Goal: Task Accomplishment & Management: Manage account settings

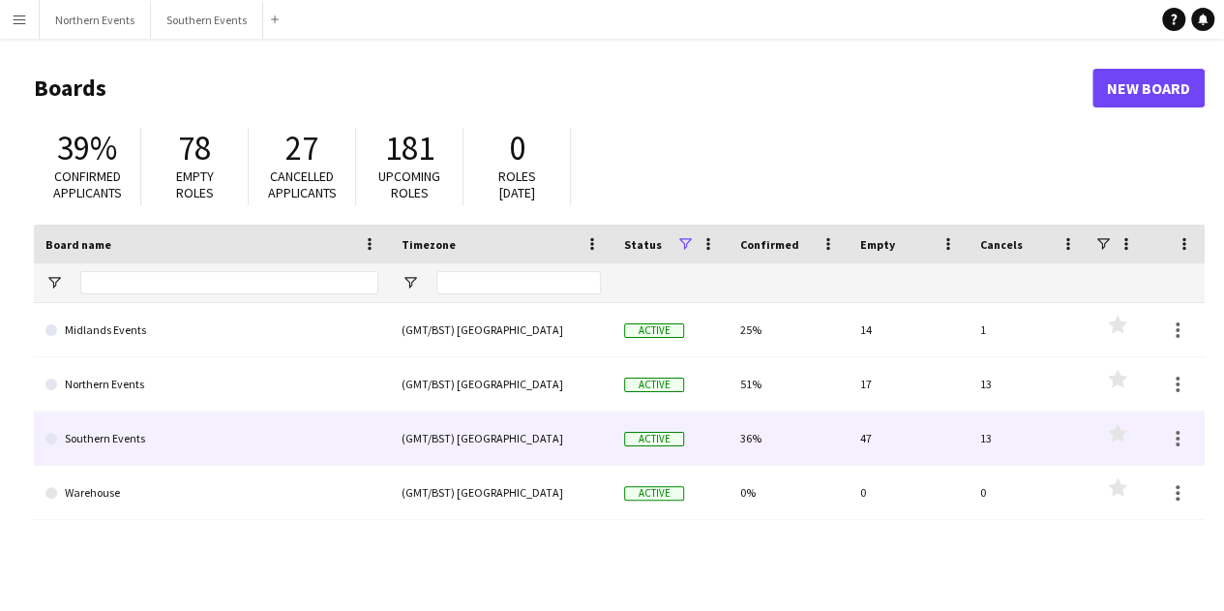
click at [186, 430] on link "Southern Events" at bounding box center [211, 438] width 333 height 54
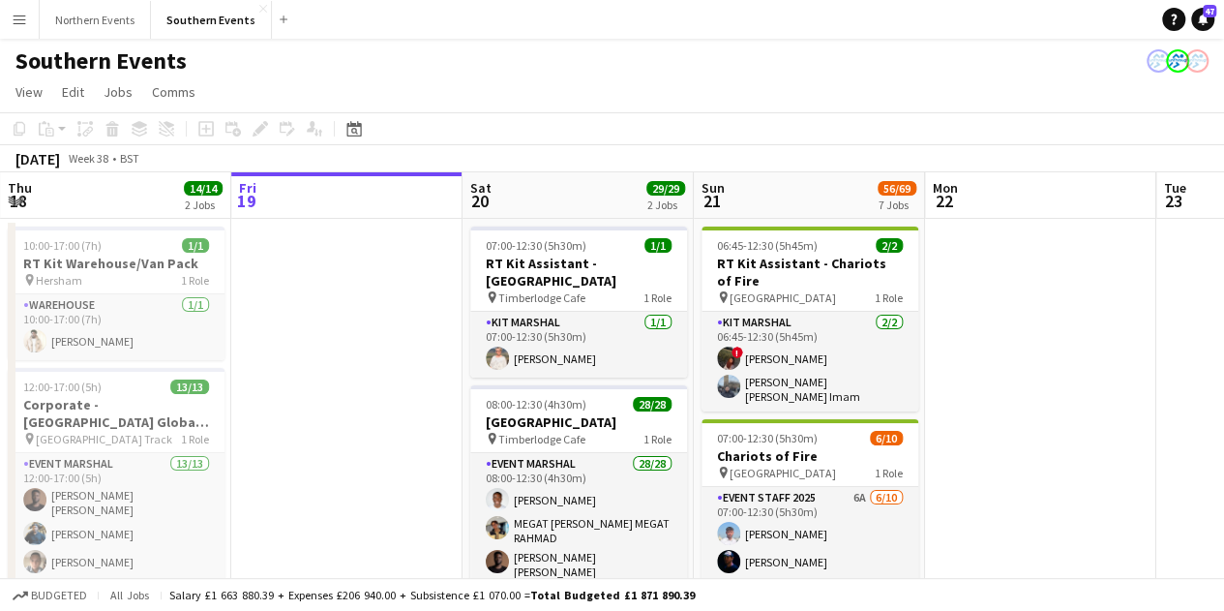
scroll to position [0, 528]
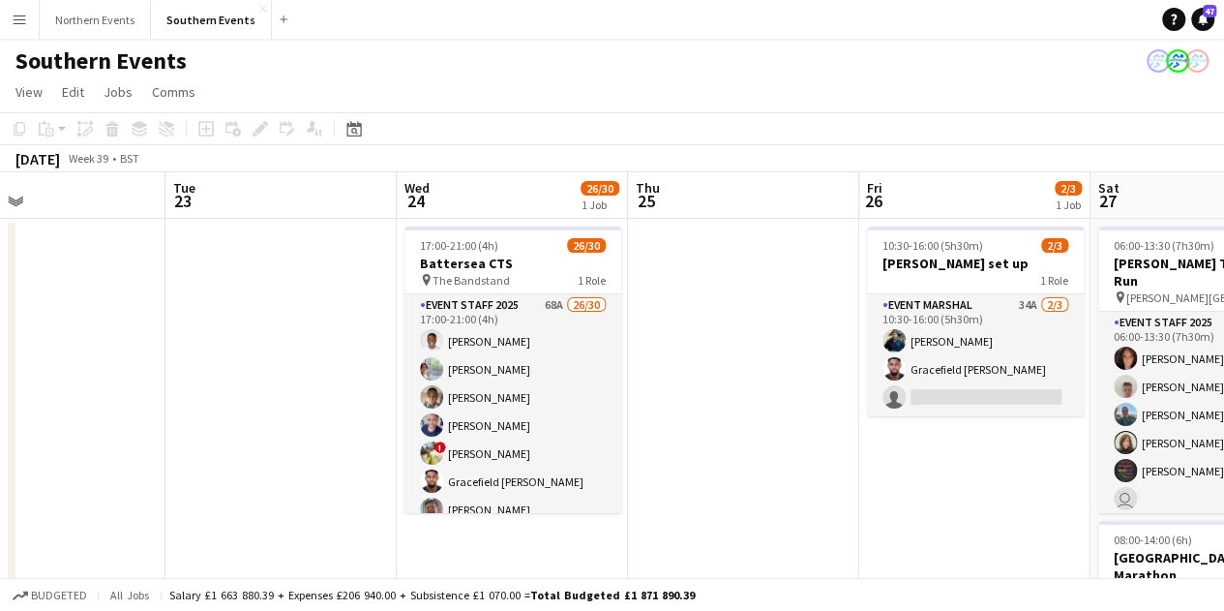
drag, startPoint x: 991, startPoint y: 404, endPoint x: 0, endPoint y: 348, distance: 992.4
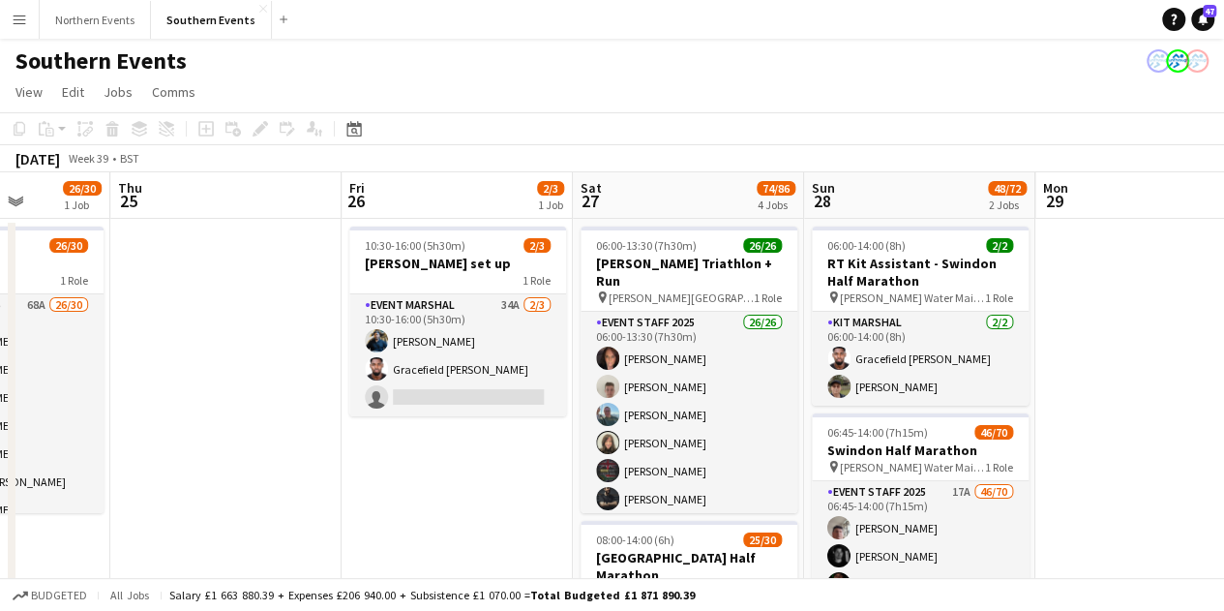
scroll to position [0, 778]
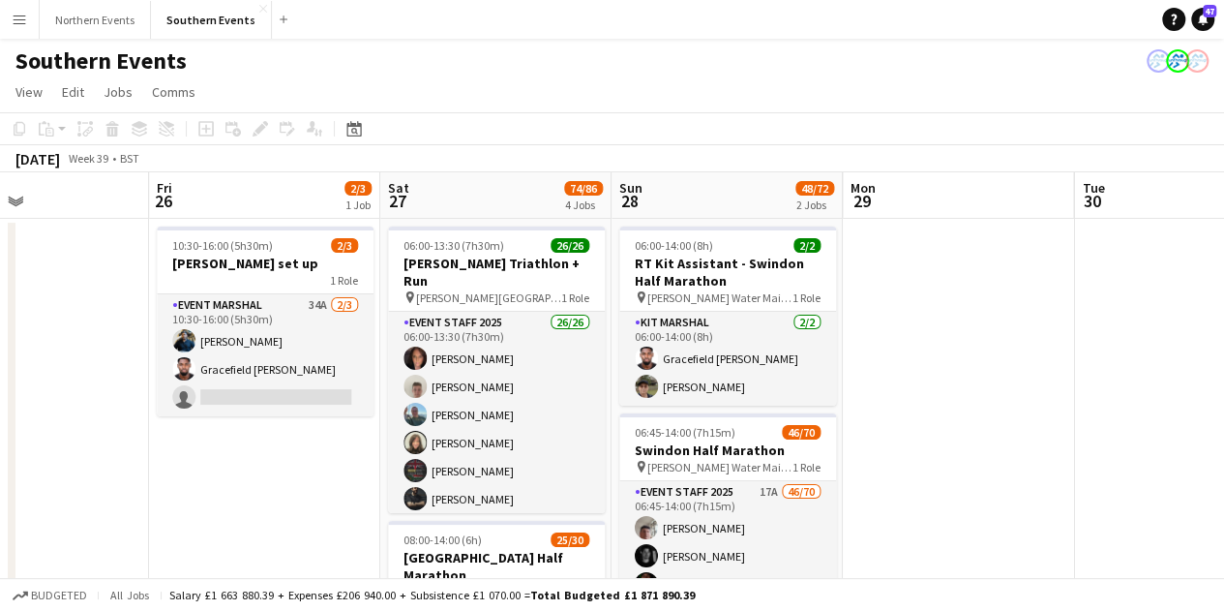
drag, startPoint x: 718, startPoint y: 384, endPoint x: 6, endPoint y: 333, distance: 714.0
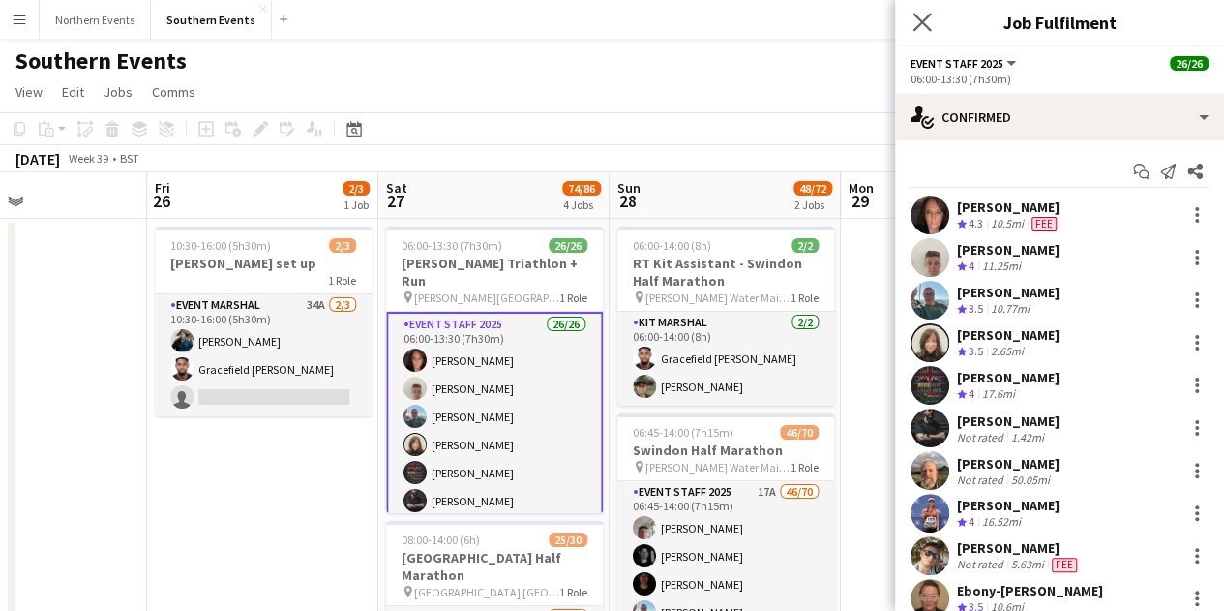
click at [931, 26] on app-icon "Close pop-in" at bounding box center [923, 23] width 28 height 28
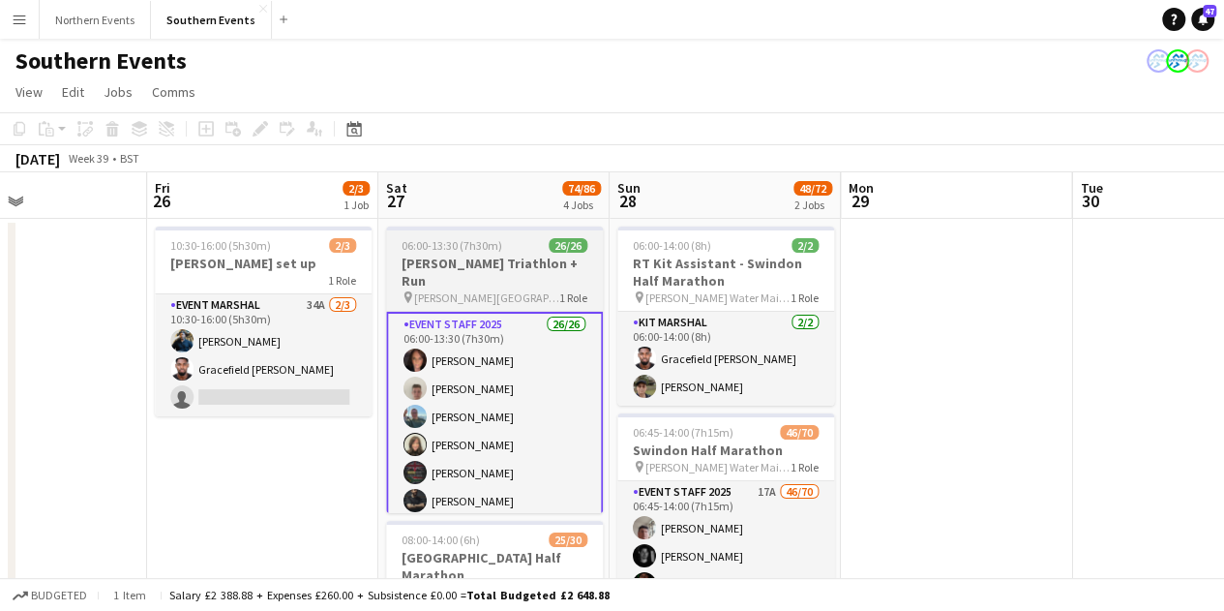
click at [465, 245] on span "06:00-13:30 (7h30m)" at bounding box center [452, 245] width 101 height 15
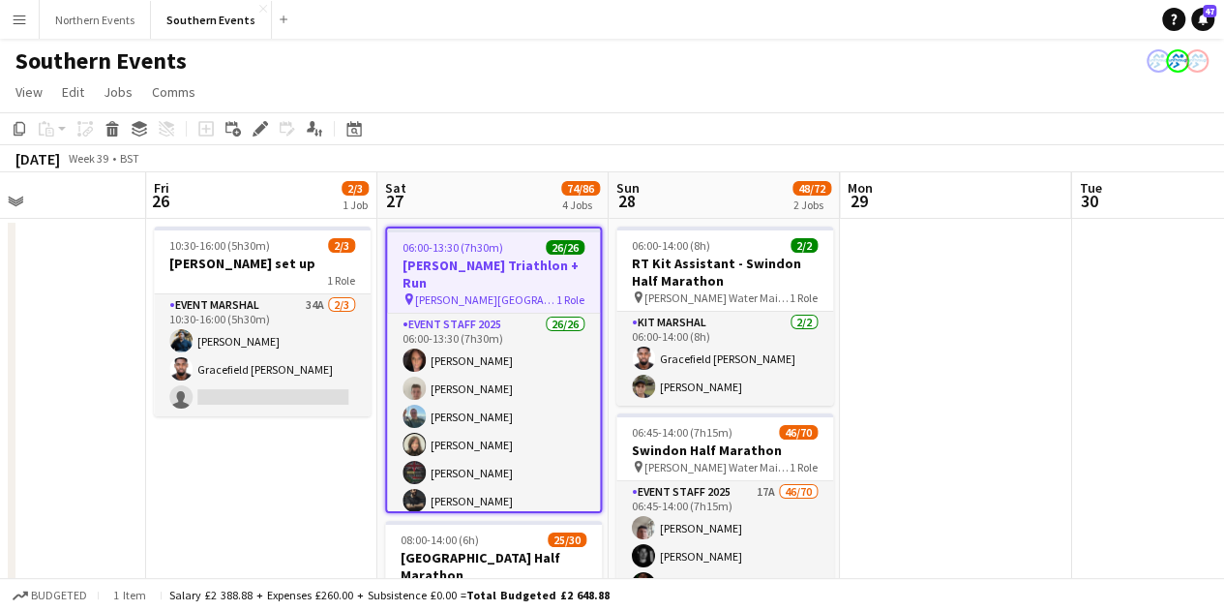
click at [497, 247] on span "06:00-13:30 (7h30m)" at bounding box center [453, 247] width 101 height 15
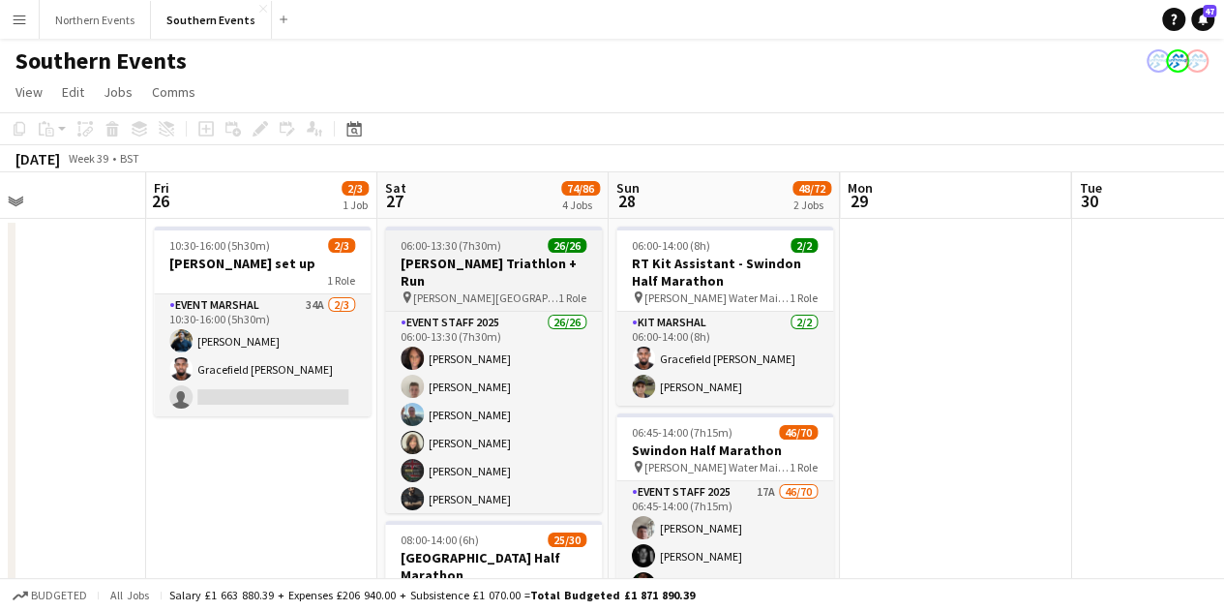
click at [497, 247] on div "06:00-13:30 (7h30m) 26/26" at bounding box center [493, 245] width 217 height 15
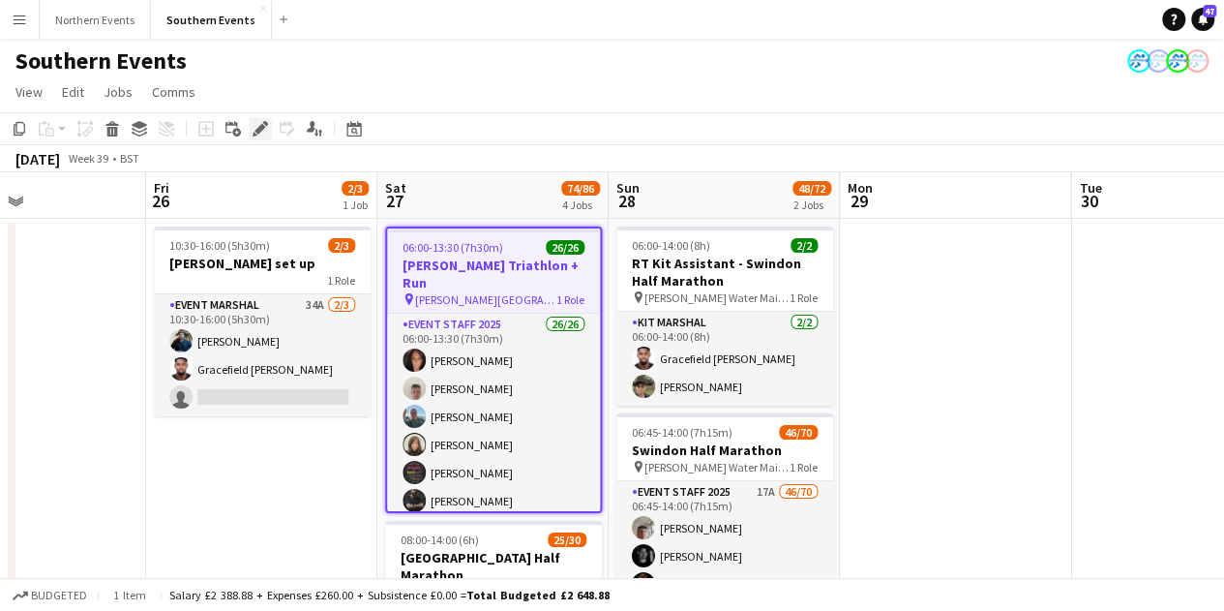
click at [254, 127] on icon "Edit" at bounding box center [260, 128] width 15 height 15
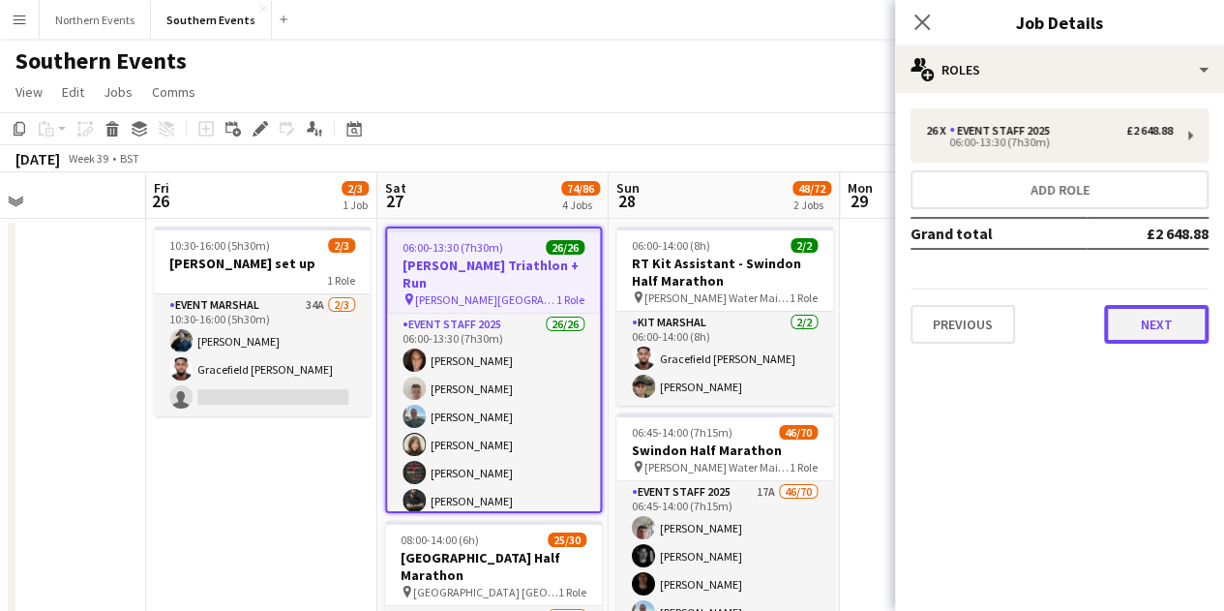
click at [1169, 312] on button "Next" at bounding box center [1156, 324] width 105 height 39
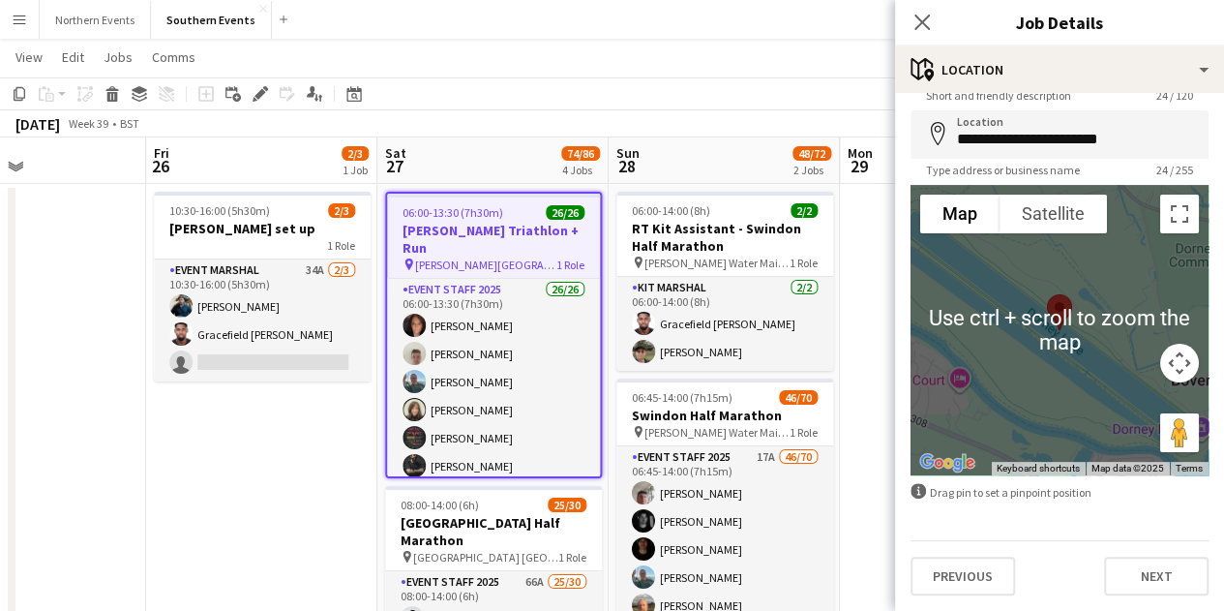
scroll to position [290, 0]
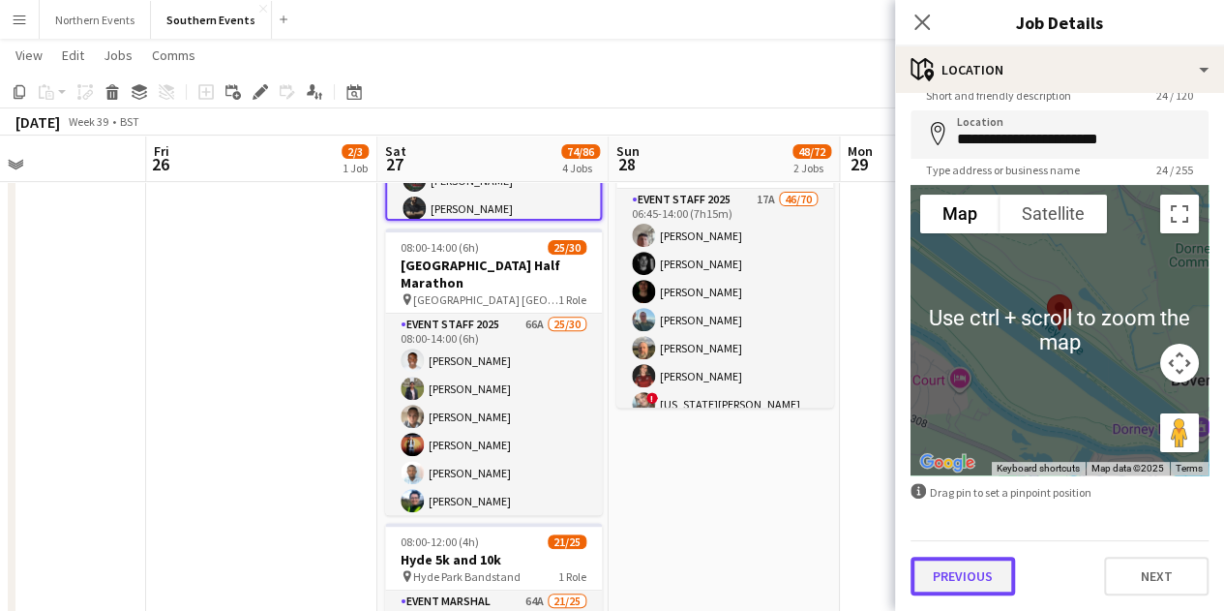
click at [976, 576] on button "Previous" at bounding box center [963, 575] width 105 height 39
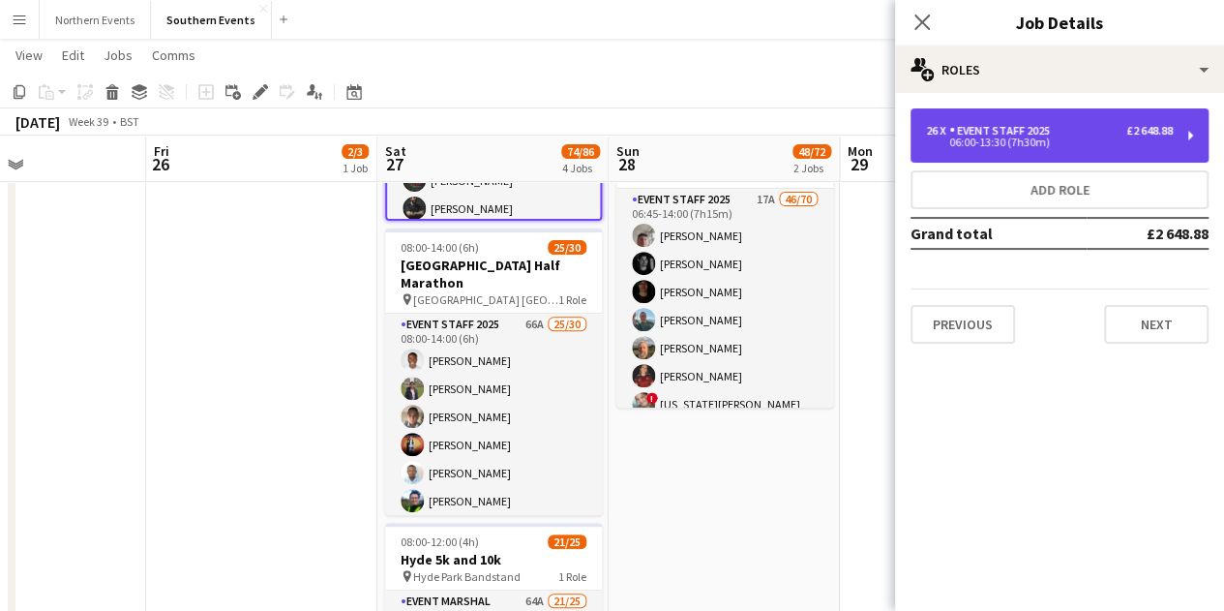
click at [1064, 140] on div "06:00-13:30 (7h30m)" at bounding box center [1049, 142] width 247 height 10
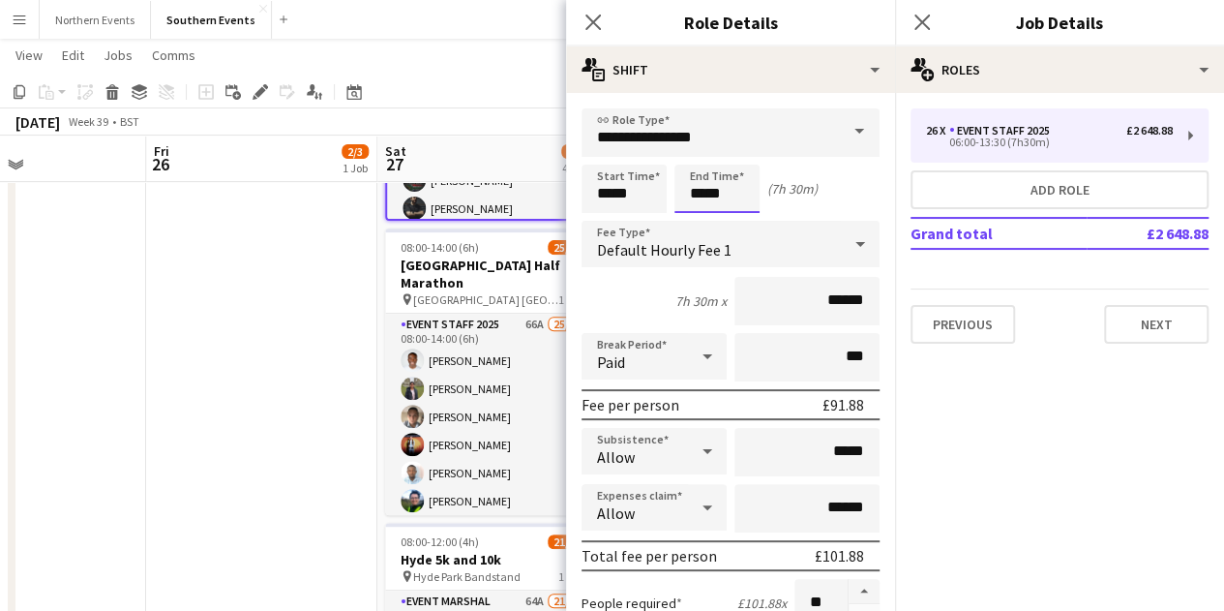
click at [720, 192] on input "*****" at bounding box center [716, 188] width 85 height 48
type input "*****"
click at [1128, 316] on button "Next" at bounding box center [1156, 324] width 105 height 39
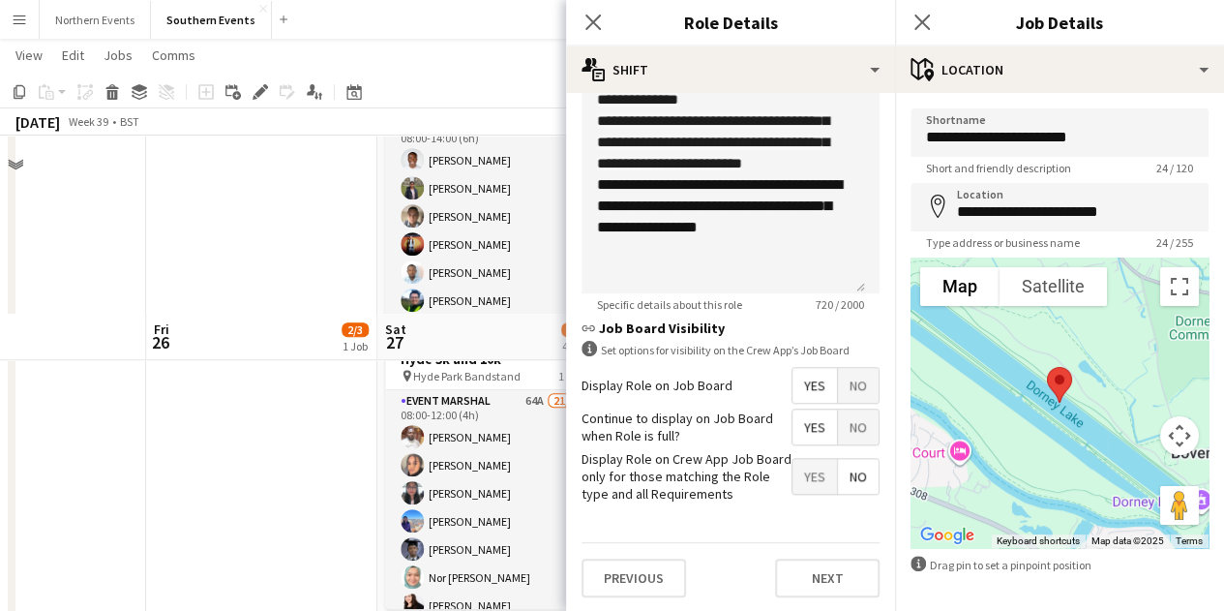
scroll to position [677, 0]
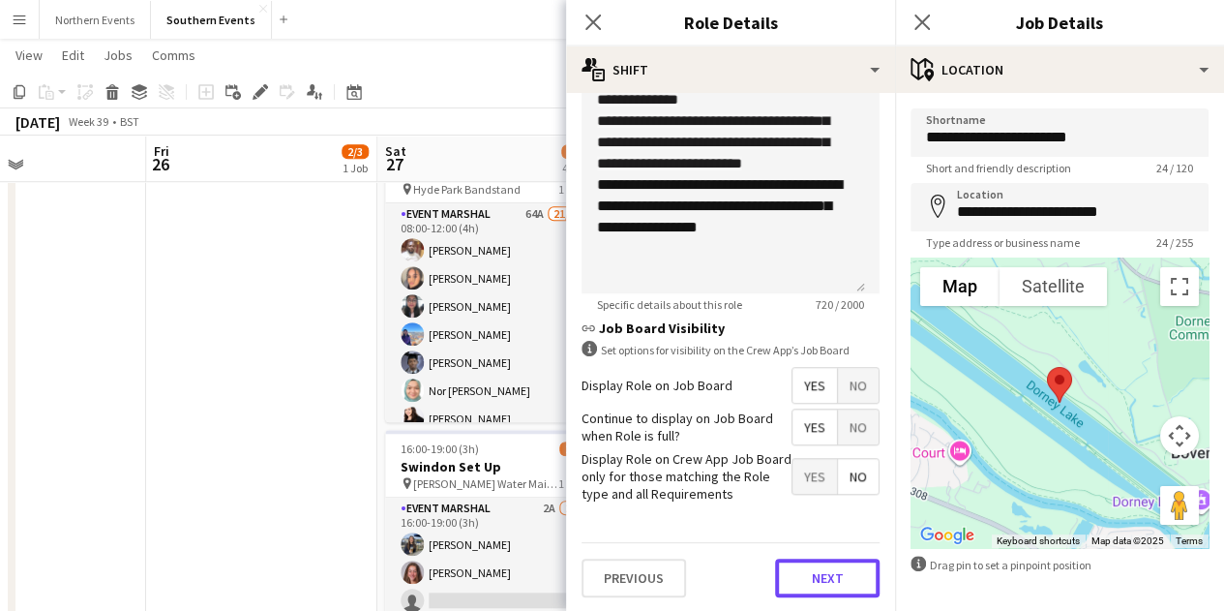
click at [794, 574] on button "Next" at bounding box center [827, 577] width 105 height 39
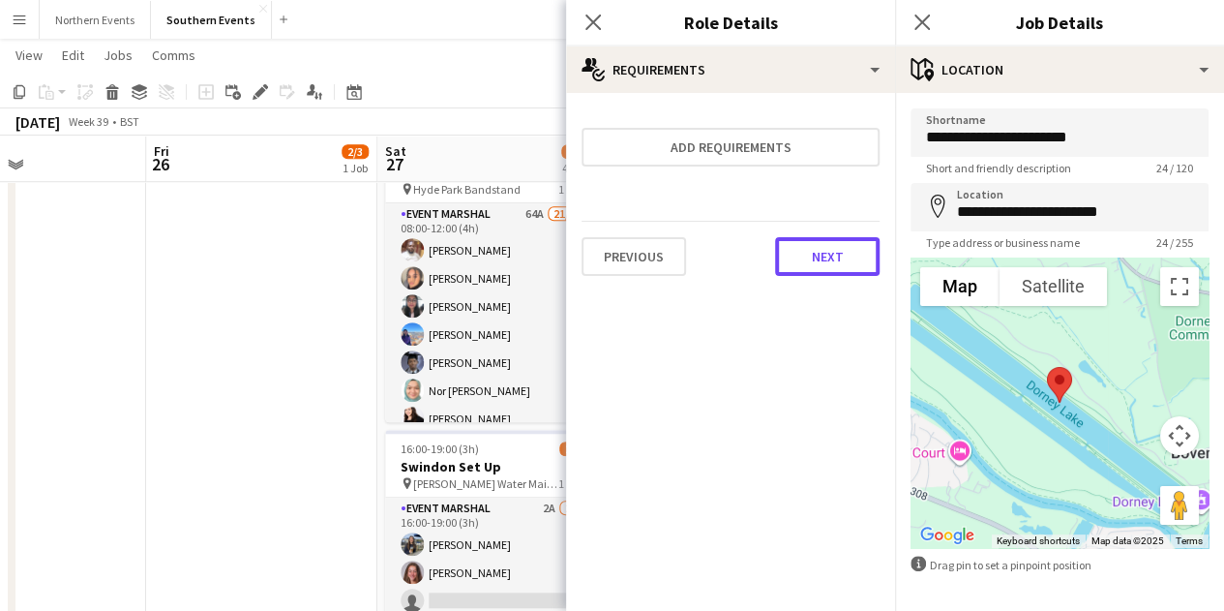
click at [811, 266] on button "Next" at bounding box center [827, 256] width 105 height 39
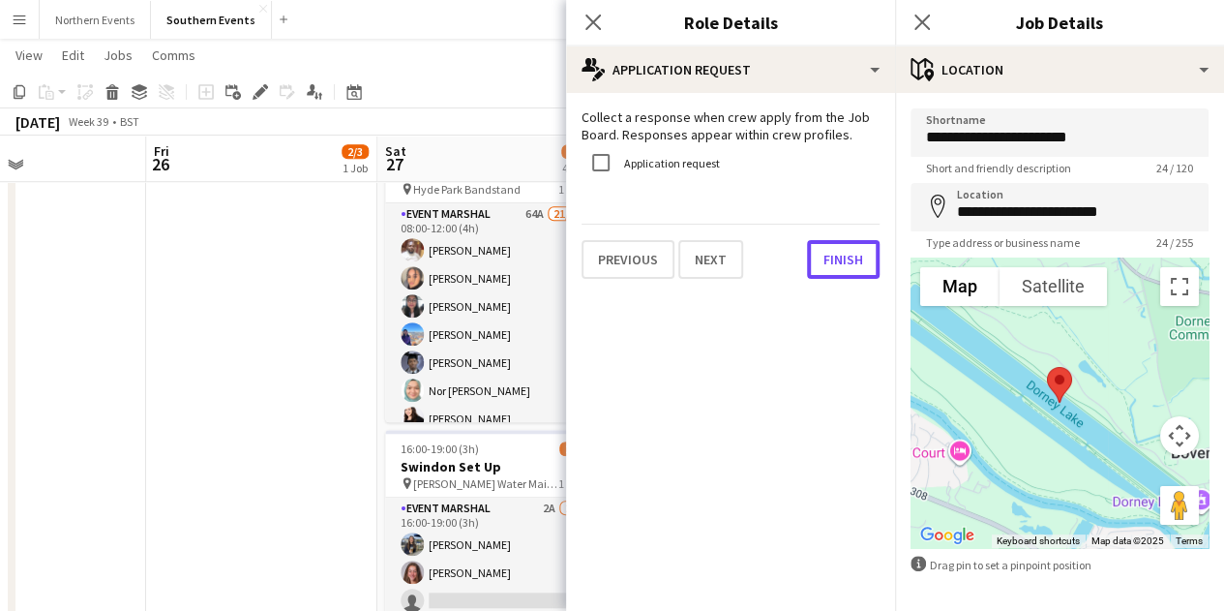
drag, startPoint x: 815, startPoint y: 258, endPoint x: 822, endPoint y: 290, distance: 32.9
click at [815, 258] on button "Finish" at bounding box center [843, 259] width 73 height 39
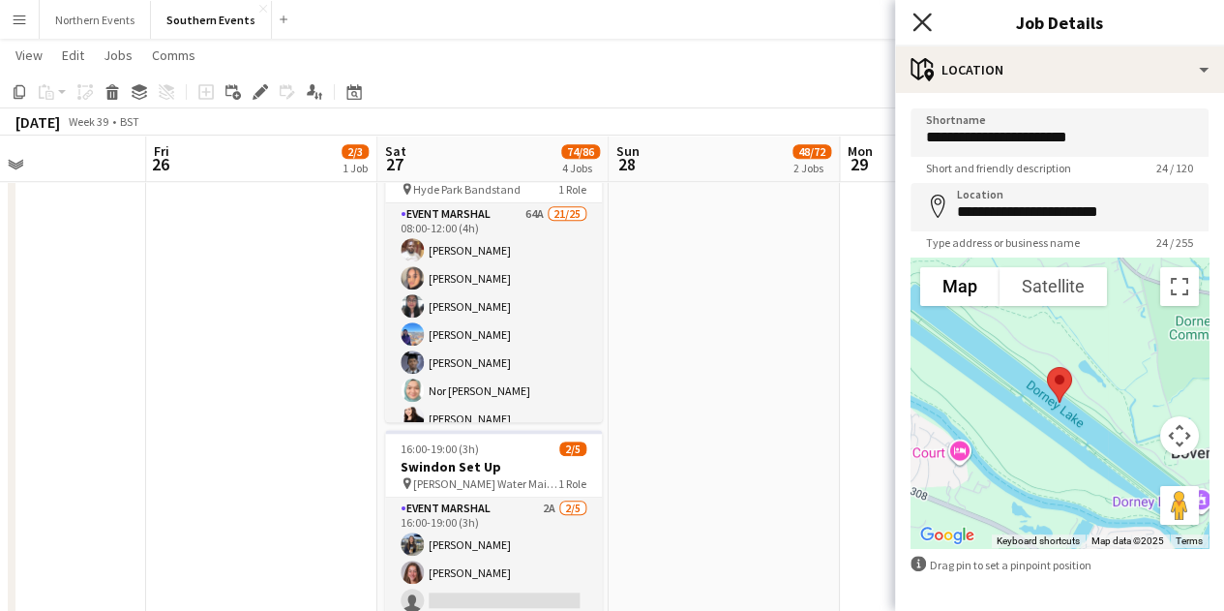
click at [927, 22] on icon "Close pop-in" at bounding box center [921, 22] width 18 height 18
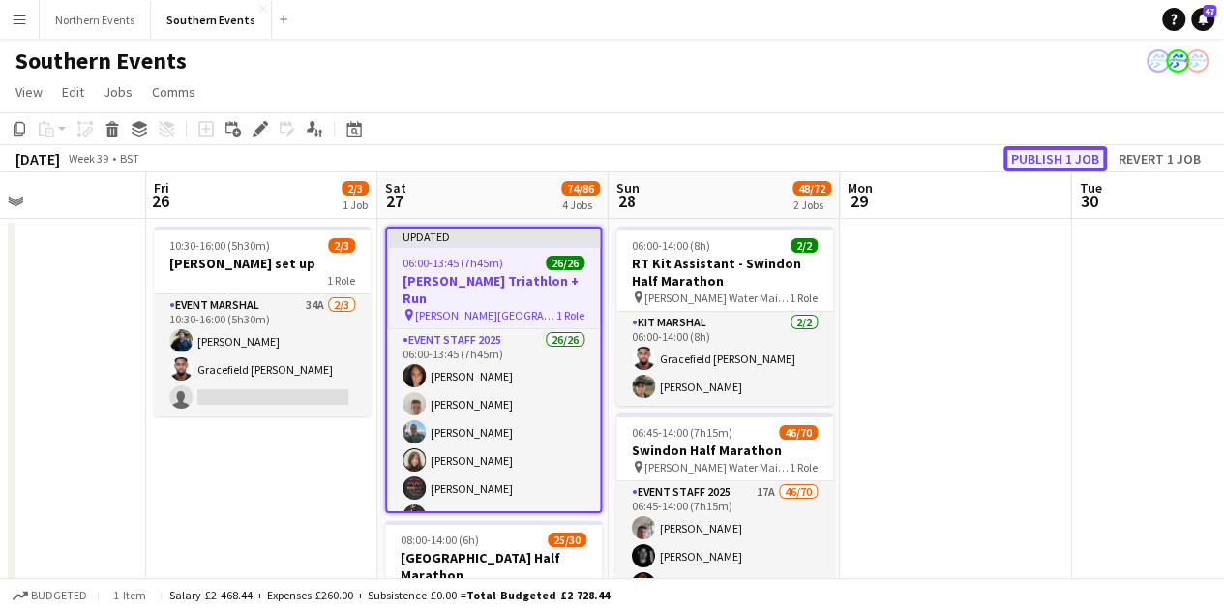
click at [1042, 160] on button "Publish 1 job" at bounding box center [1055, 158] width 104 height 25
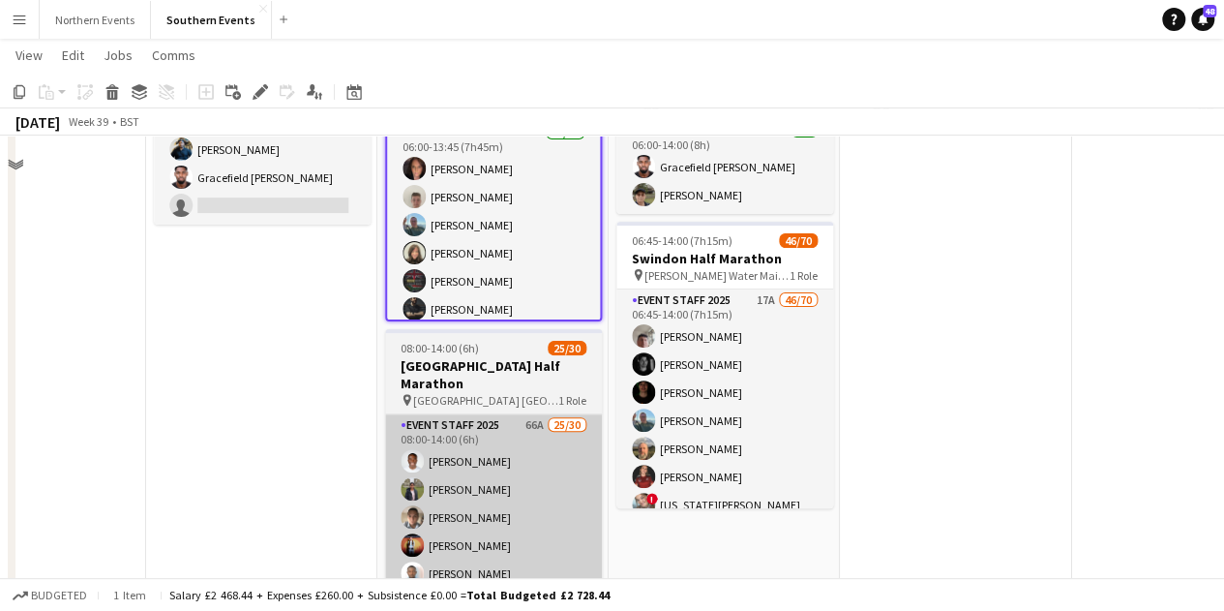
scroll to position [194, 0]
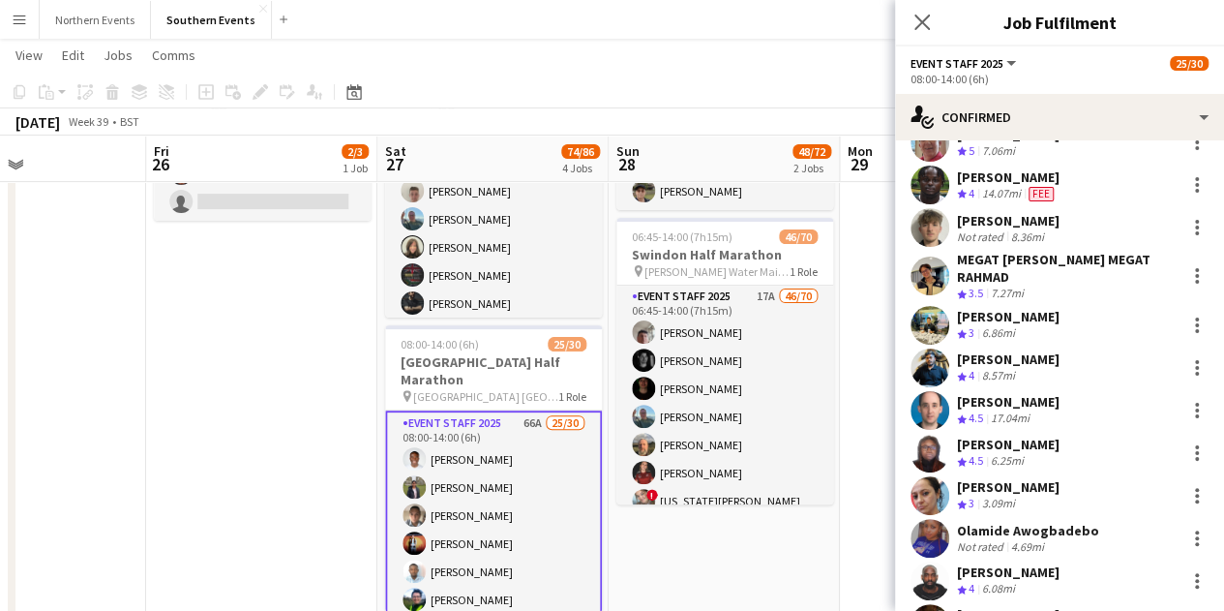
scroll to position [387, 0]
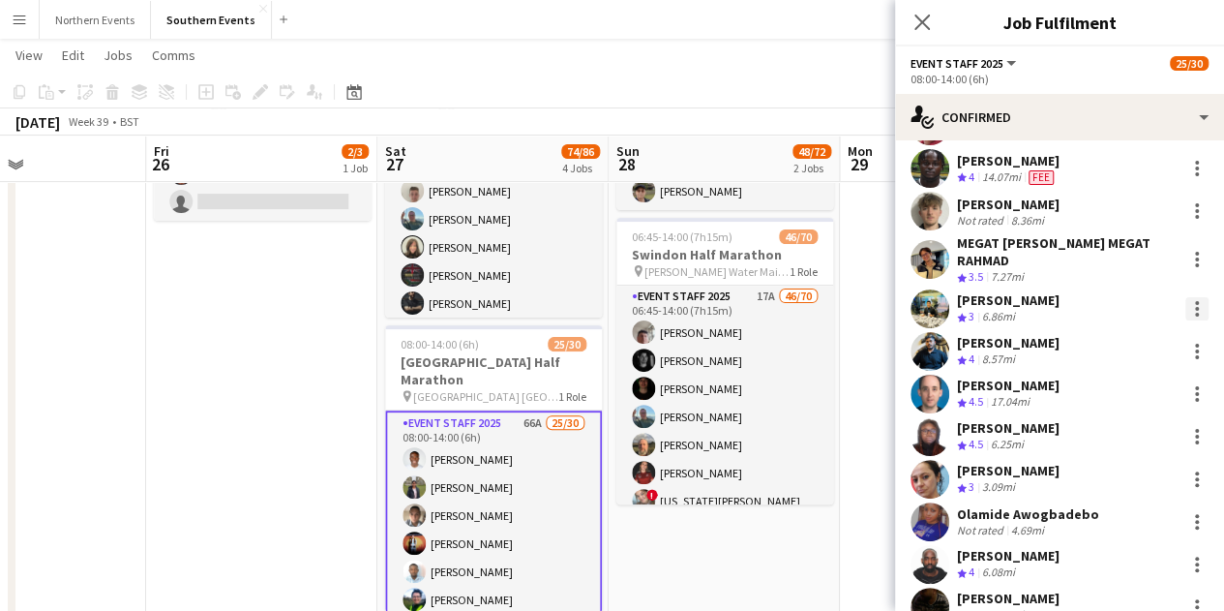
click at [1185, 308] on div at bounding box center [1196, 308] width 23 height 23
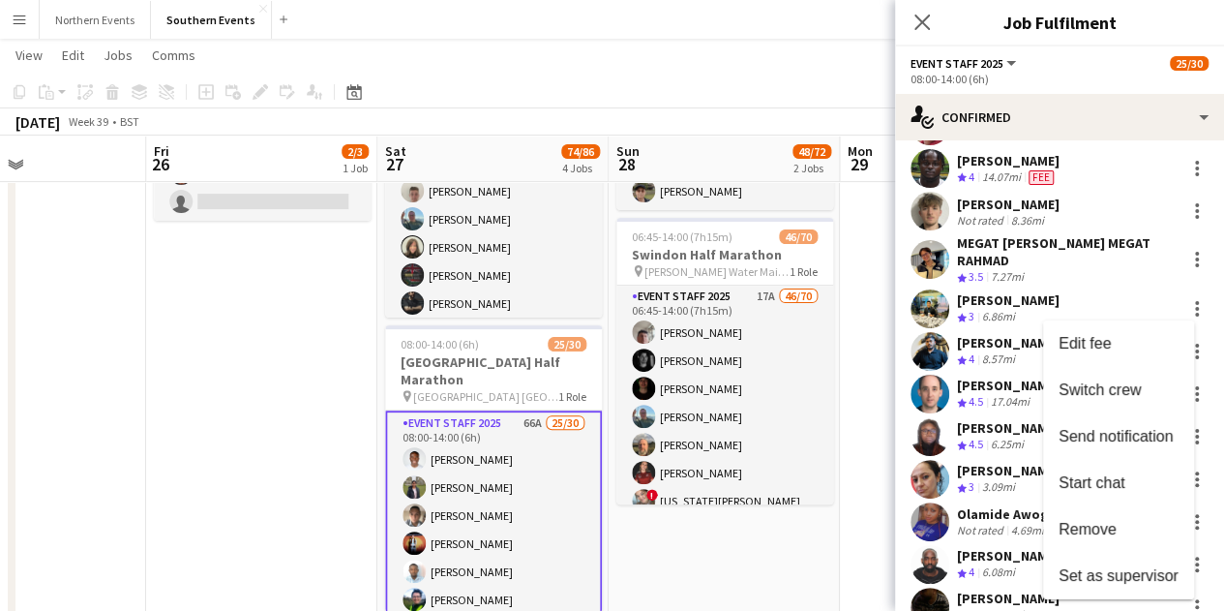
click at [1125, 531] on span "Remove" at bounding box center [1119, 529] width 120 height 17
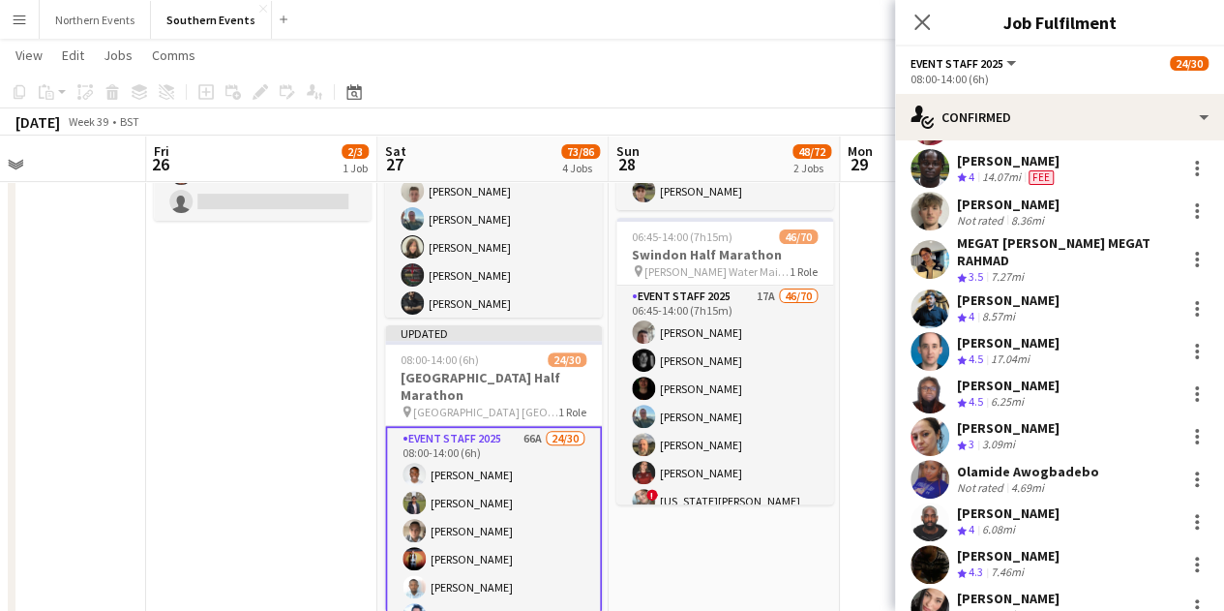
click at [934, 18] on div "Close pop-in" at bounding box center [922, 22] width 54 height 45
click at [936, 30] on div "Close pop-in" at bounding box center [922, 22] width 54 height 45
click at [925, 26] on icon at bounding box center [921, 22] width 18 height 18
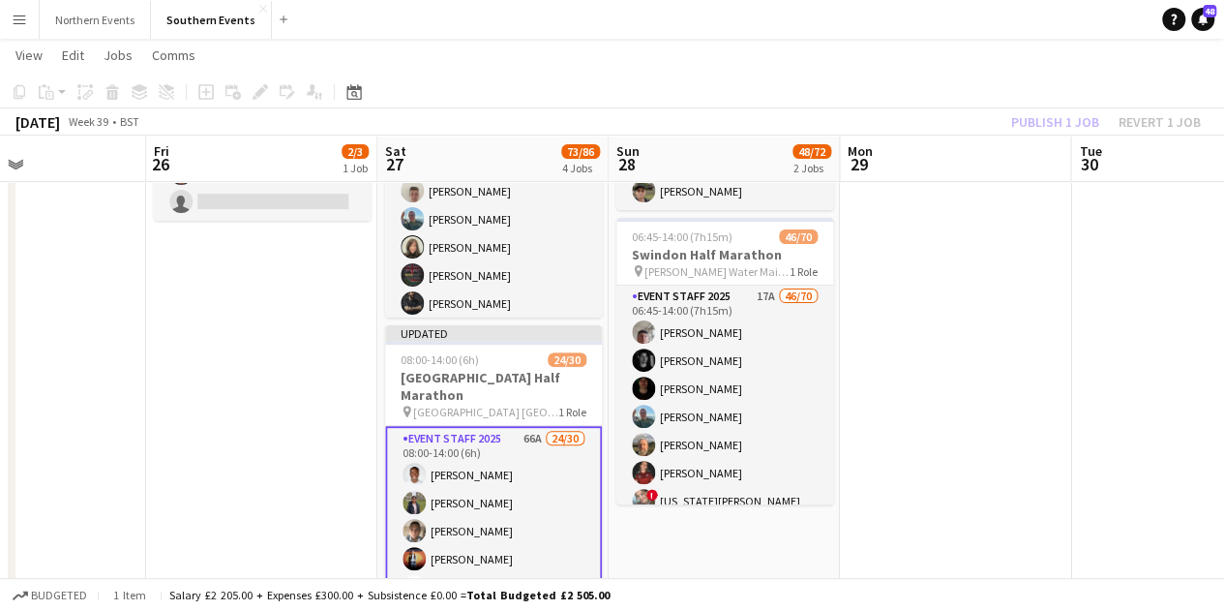
click at [1043, 127] on div "Publish 1 job Revert 1 job" at bounding box center [1106, 121] width 236 height 25
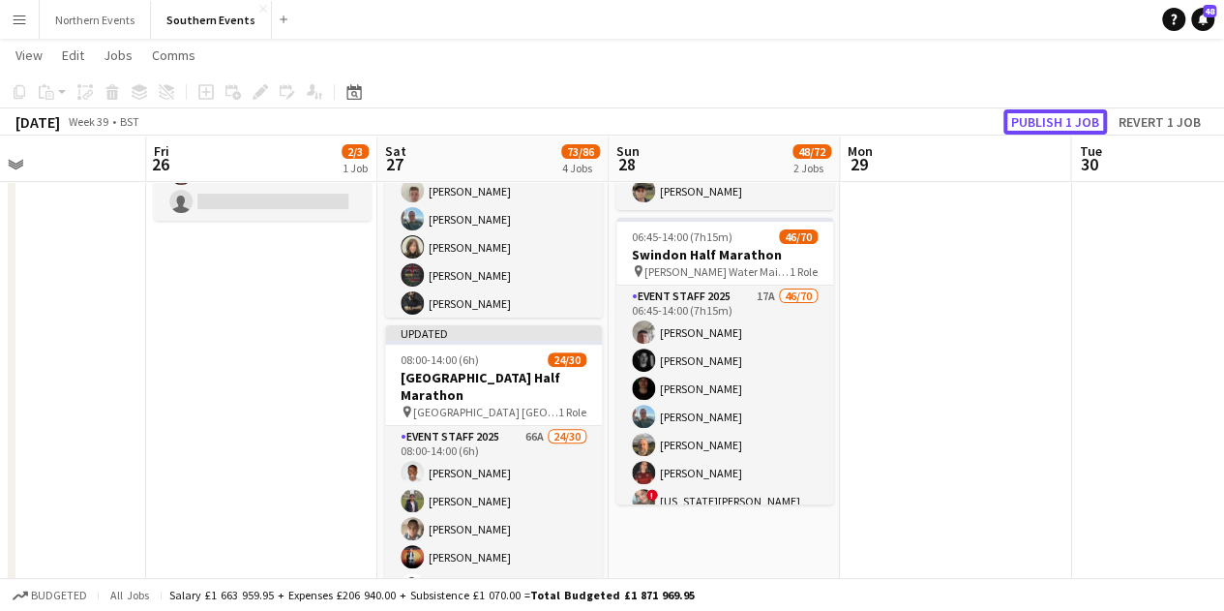
click at [1043, 127] on button "Publish 1 job" at bounding box center [1055, 121] width 104 height 25
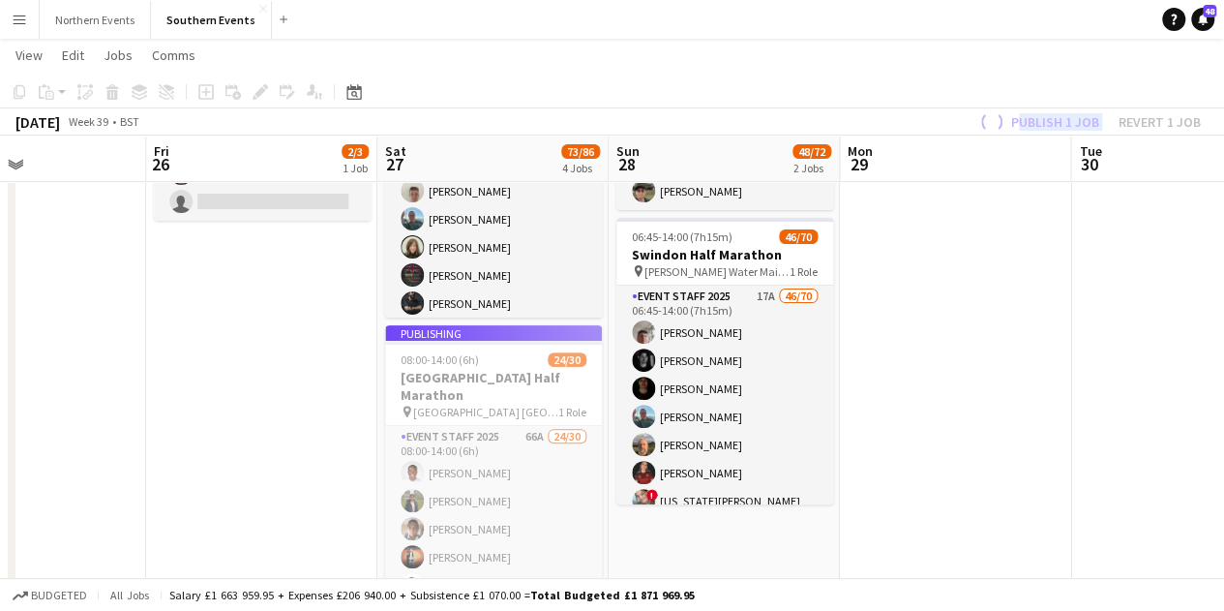
click at [1043, 127] on div "Publish 1 job Revert 1 job" at bounding box center [1088, 121] width 272 height 25
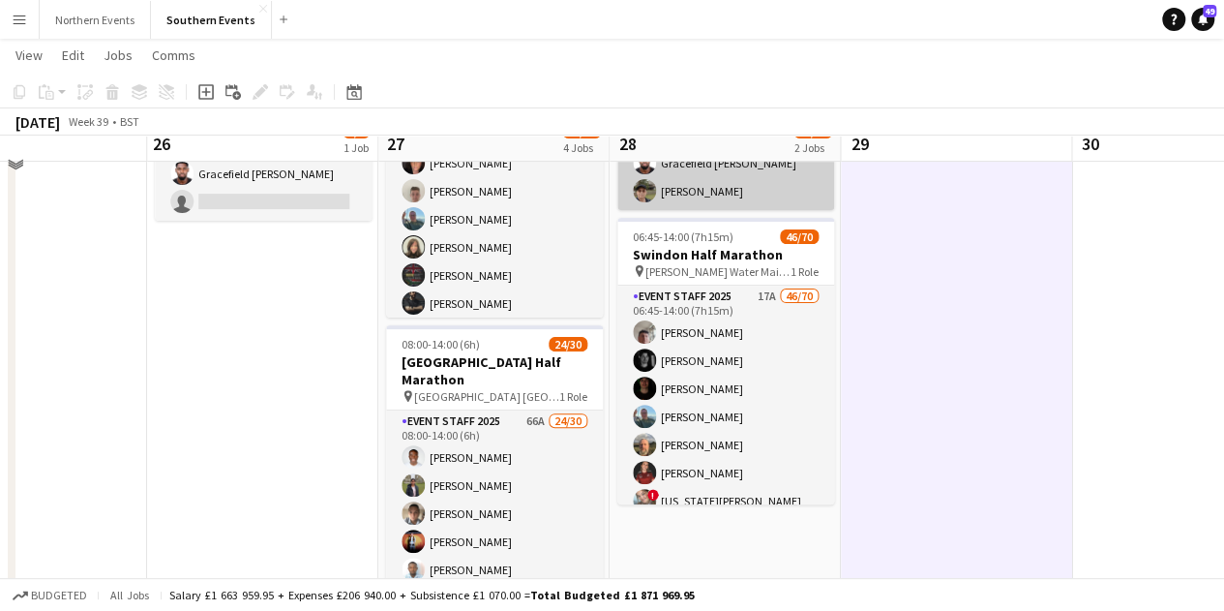
scroll to position [0, 0]
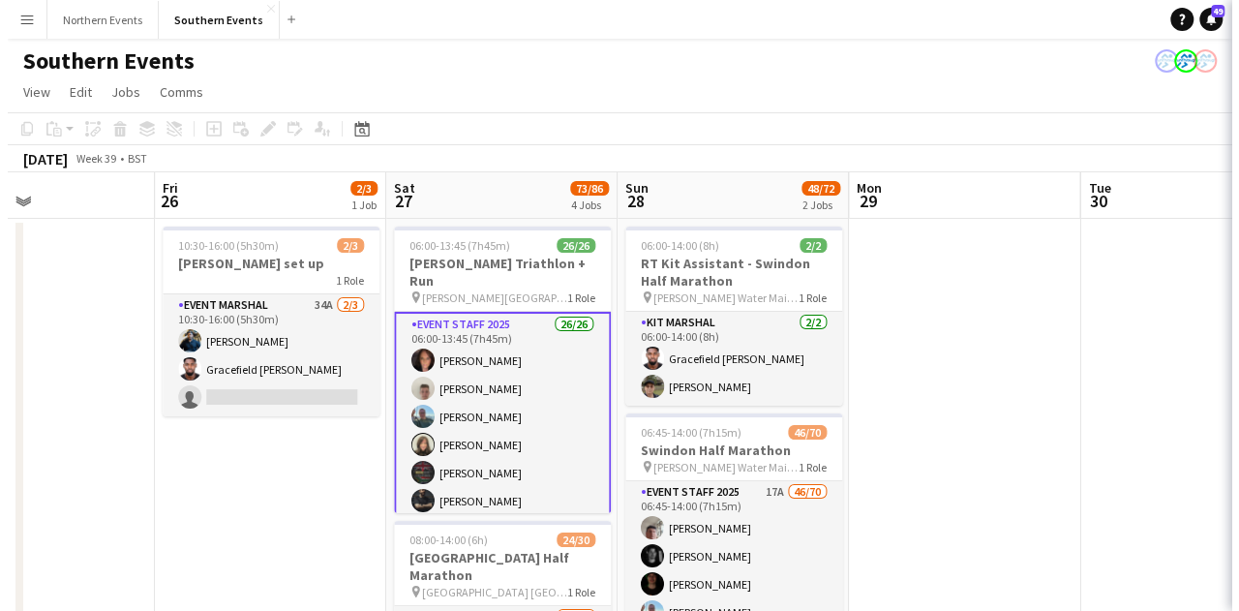
scroll to position [0, 778]
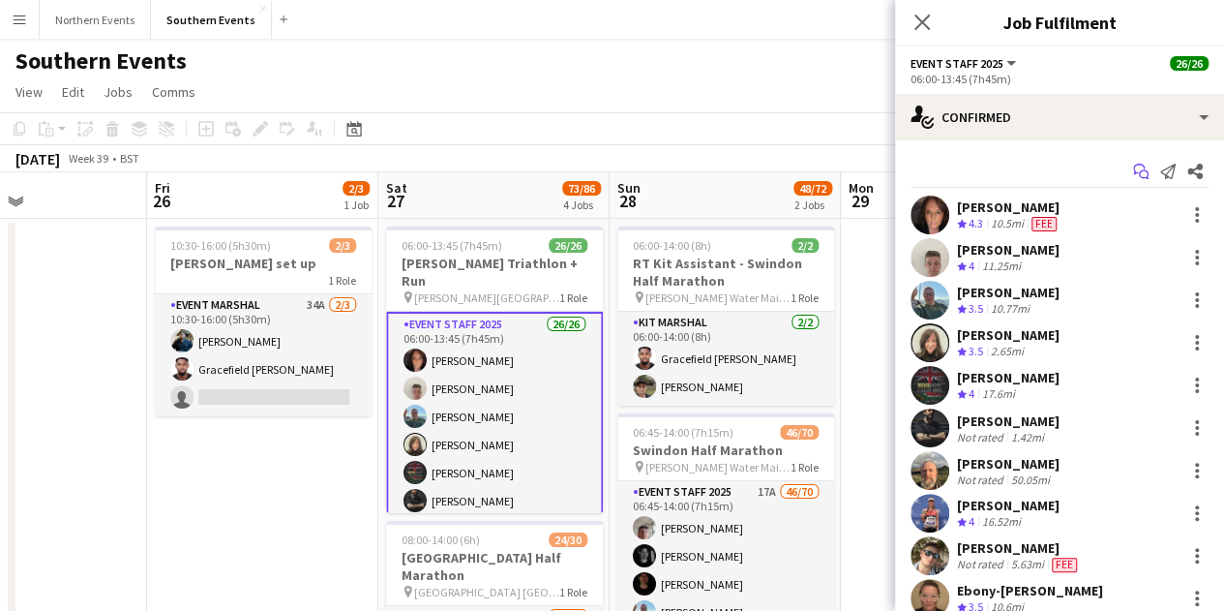
click at [1129, 162] on app-icon "Start chat" at bounding box center [1140, 171] width 27 height 27
click at [1133, 171] on icon "Start chat" at bounding box center [1140, 171] width 15 height 15
